Goal: Task Accomplishment & Management: Complete application form

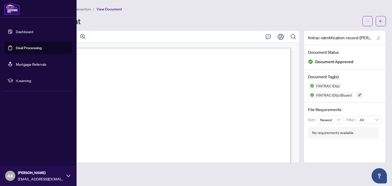
click at [27, 31] on link "Dashboard" at bounding box center [24, 31] width 17 height 5
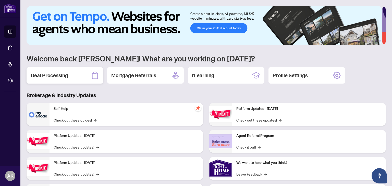
click at [55, 76] on h2 "Deal Processing" at bounding box center [49, 75] width 37 height 7
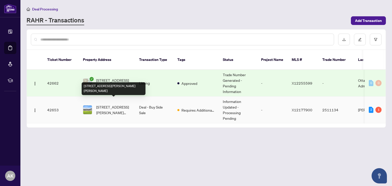
click at [116, 104] on span "[STREET_ADDRESS][PERSON_NAME][PERSON_NAME]" at bounding box center [113, 109] width 35 height 11
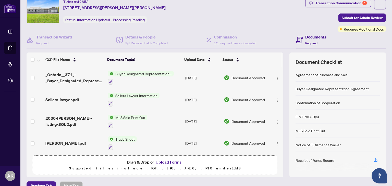
scroll to position [25, 0]
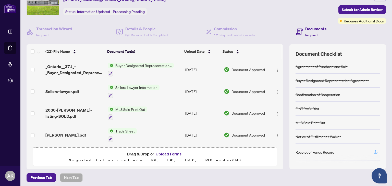
click at [374, 150] on icon "button" at bounding box center [375, 151] width 2 height 3
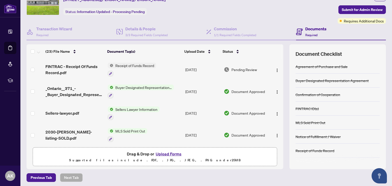
scroll to position [0, 0]
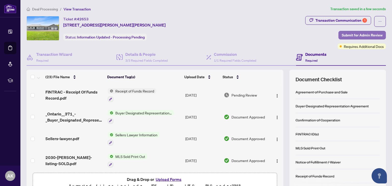
click at [366, 35] on span "Submit for Admin Review" at bounding box center [361, 35] width 41 height 8
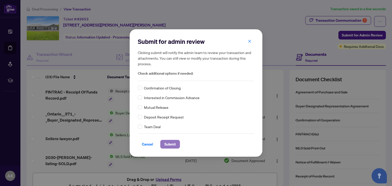
click at [169, 146] on span "Submit" at bounding box center [169, 144] width 11 height 8
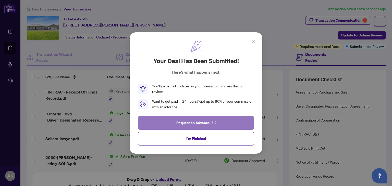
click at [199, 125] on span "Request an Advance" at bounding box center [192, 123] width 33 height 8
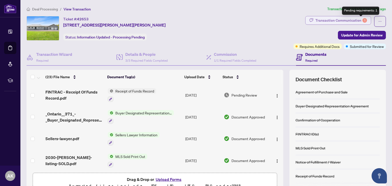
click at [356, 19] on div "Transaction Communication 1" at bounding box center [340, 20] width 51 height 8
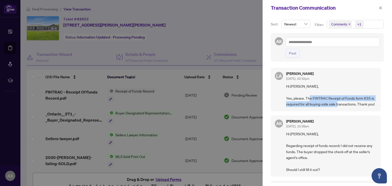
drag, startPoint x: 327, startPoint y: 98, endPoint x: 352, endPoint y: 102, distance: 25.7
click at [352, 102] on span "Hi [PERSON_NAME], Yes, please. The FINTRAC Receipt of Funds form 635 is require…" at bounding box center [331, 95] width 90 height 24
click at [381, 7] on icon "close" at bounding box center [380, 8] width 4 height 4
